Goal: Ask a question

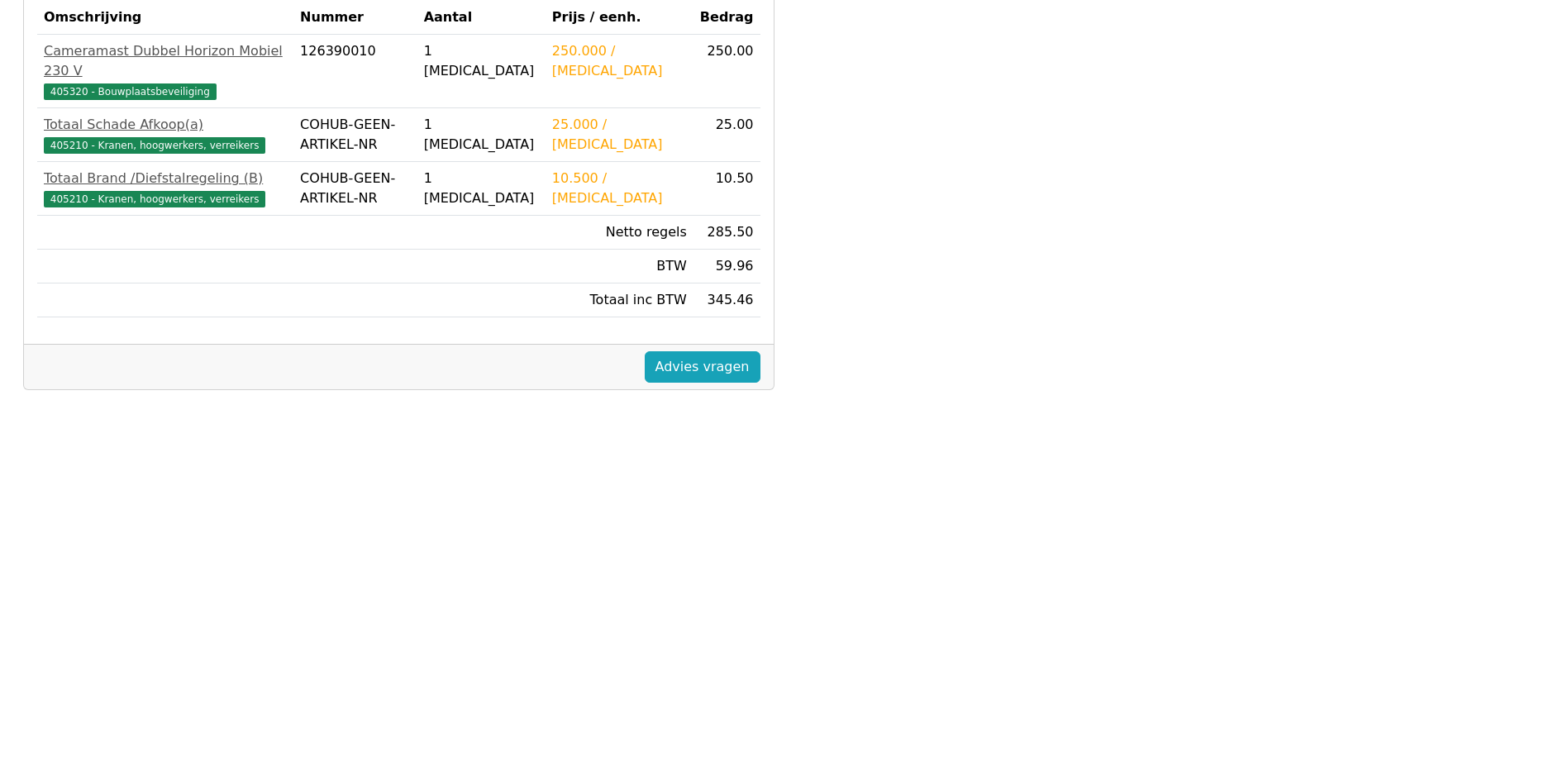
scroll to position [458, 0]
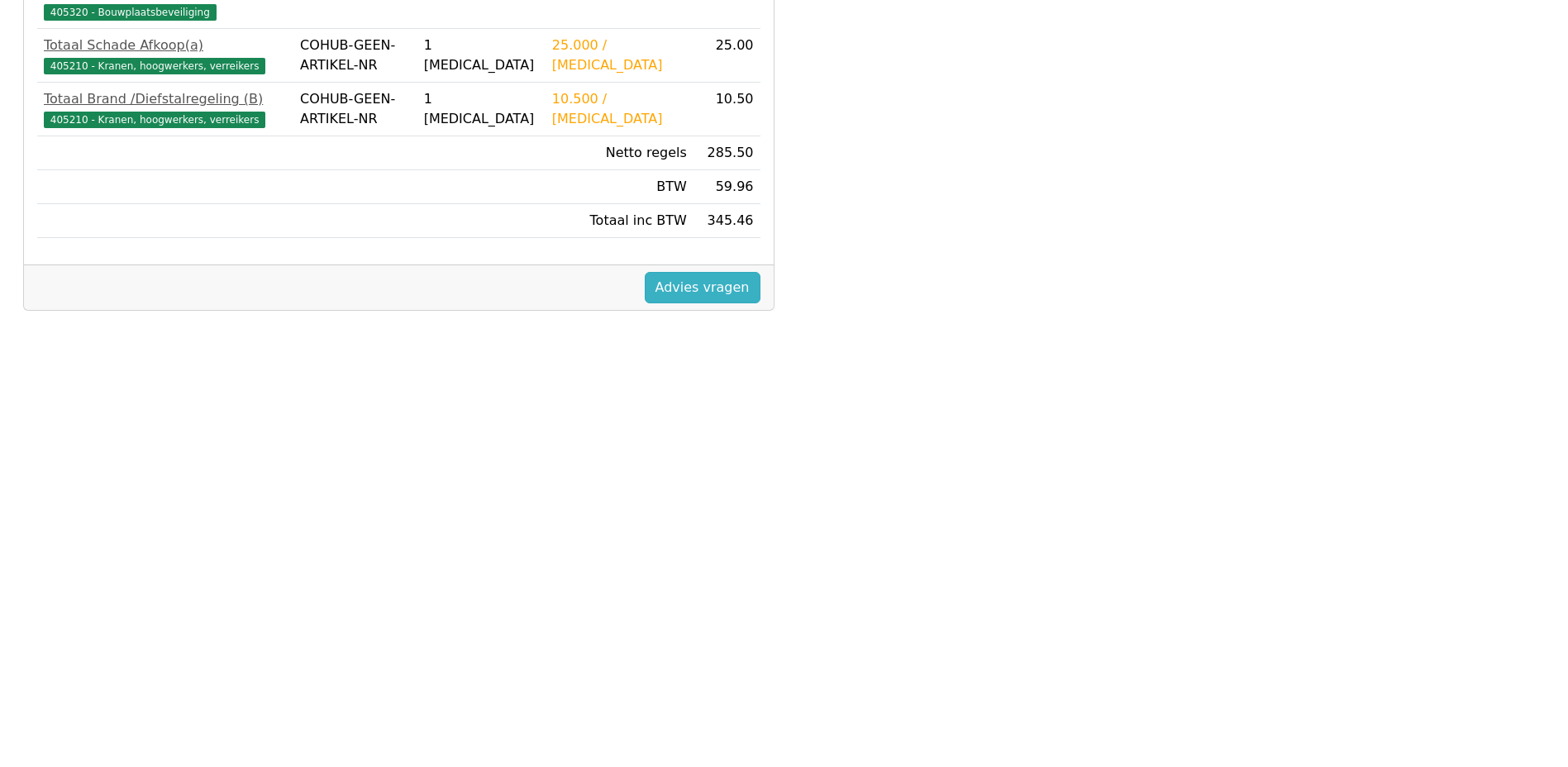
click at [705, 279] on link "Advies vragen" at bounding box center [702, 288] width 116 height 31
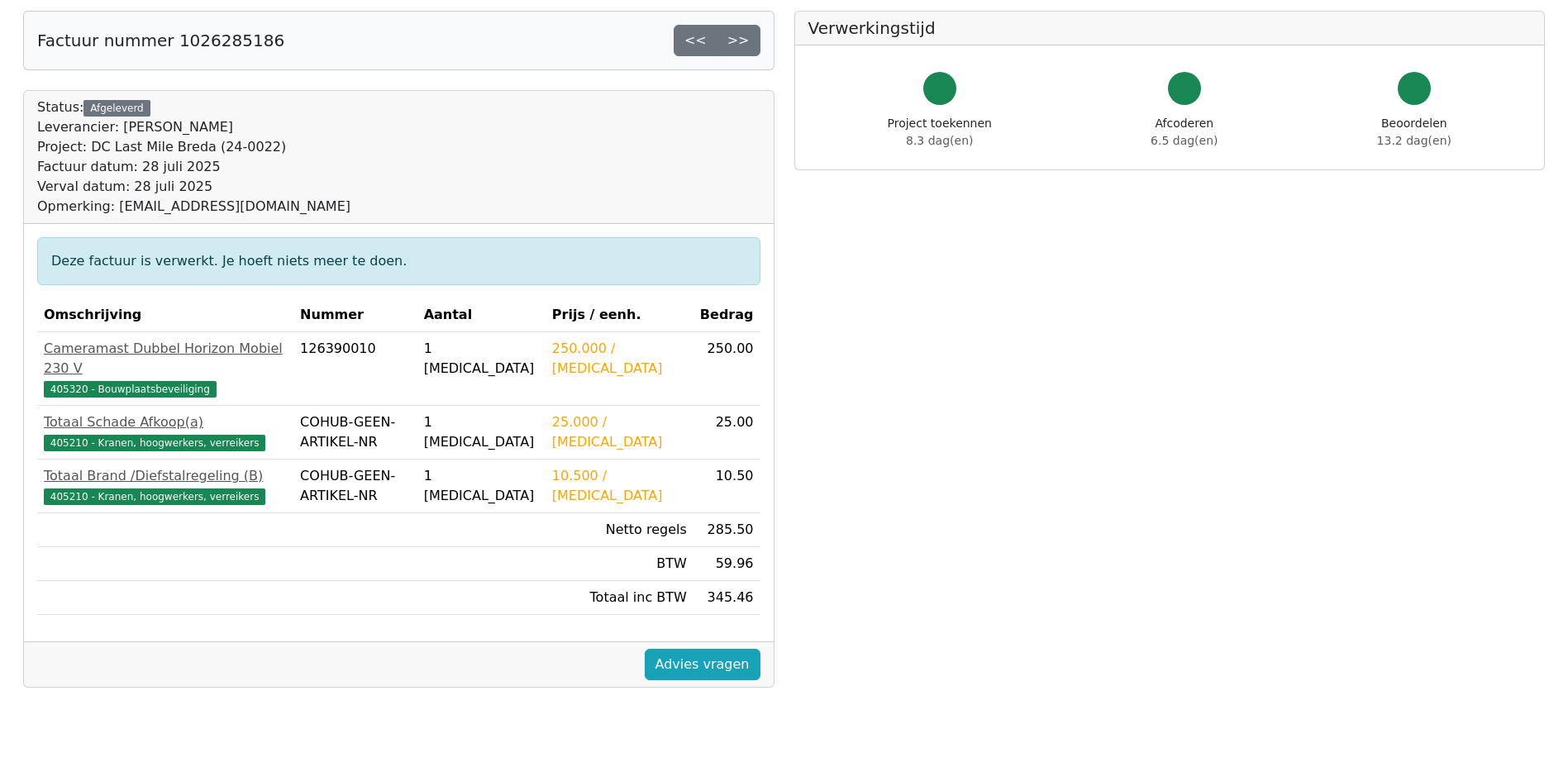
scroll to position [45, 0]
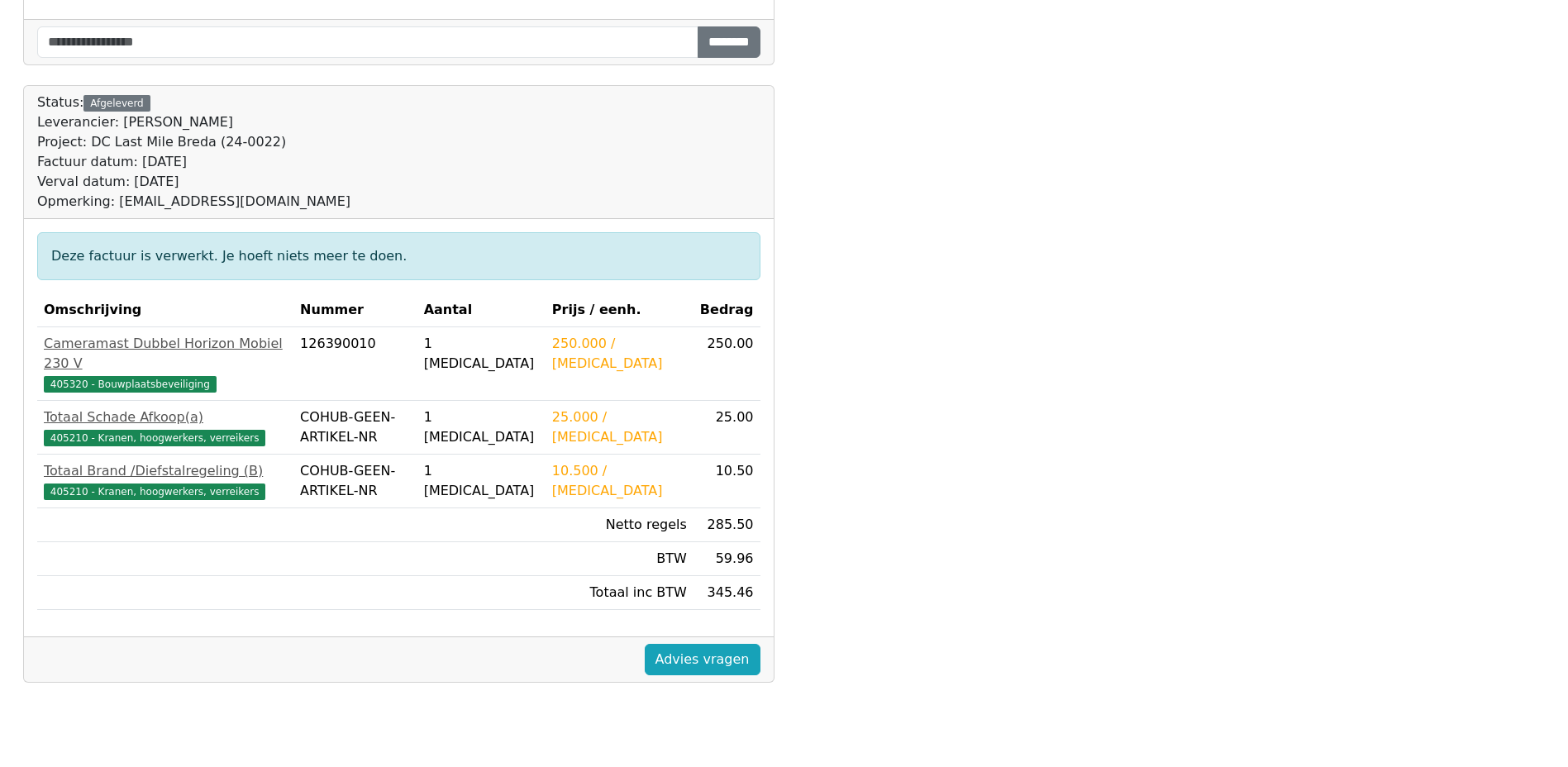
scroll to position [458, 0]
